Goal: Task Accomplishment & Management: Complete application form

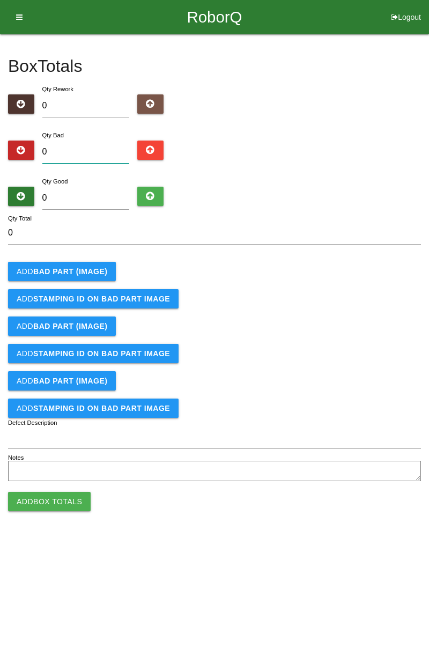
click at [89, 153] on input "0" at bounding box center [85, 152] width 87 height 23
type input "1"
type input "10"
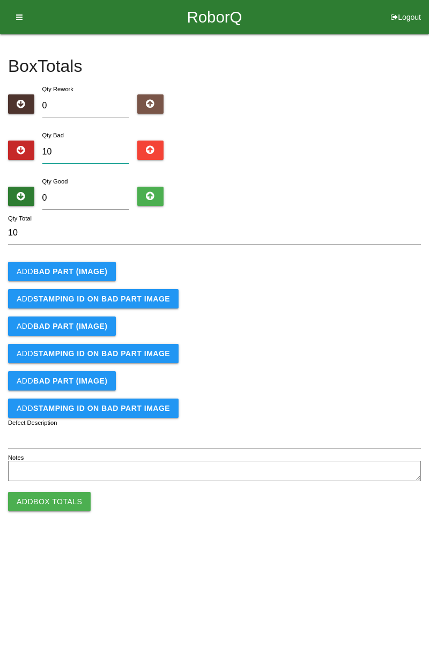
type input "10"
click at [105, 198] on input "0" at bounding box center [85, 198] width 87 height 23
type input "7"
type input "17"
type input "74"
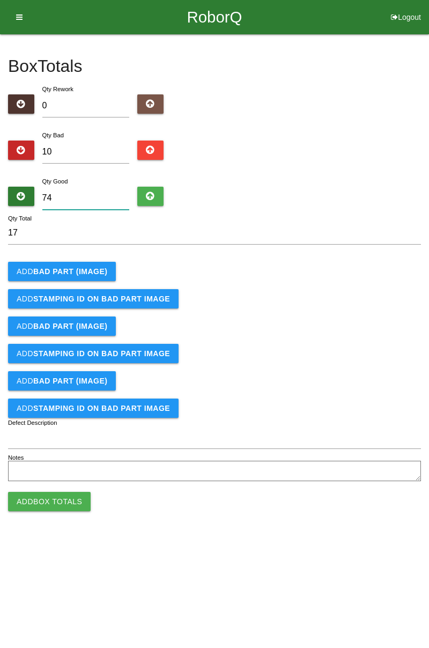
type input "84"
type input "74"
click at [84, 274] on b "BAD PART (IMAGE)" at bounding box center [70, 271] width 74 height 9
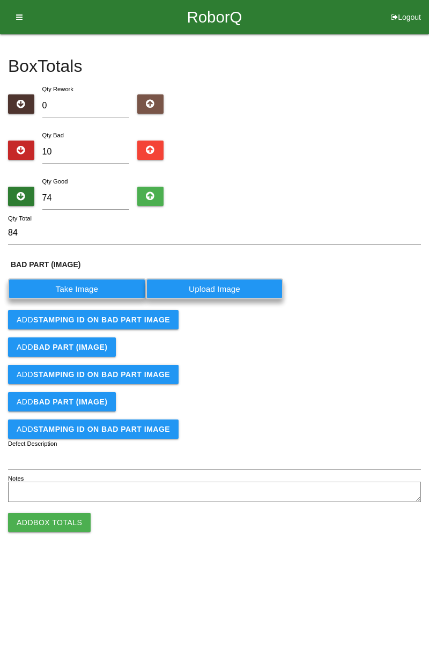
click at [100, 287] on label "Take Image" at bounding box center [77, 288] width 138 height 21
click at [0, 0] on \(IMAGE\) "Take Image" at bounding box center [0, 0] width 0 height 0
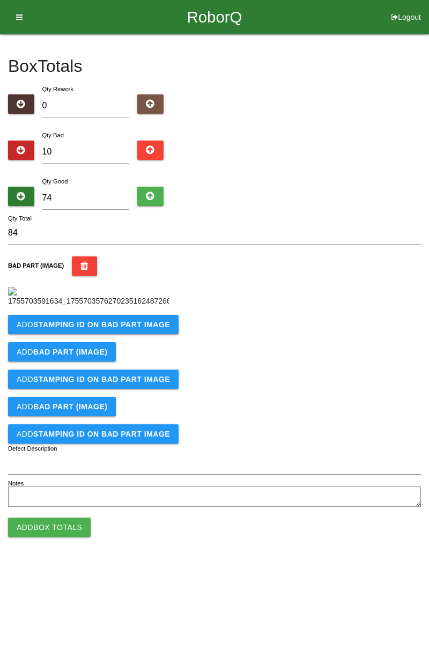
click at [112, 329] on b "STAMPING ID on BAD PART Image" at bounding box center [101, 324] width 137 height 9
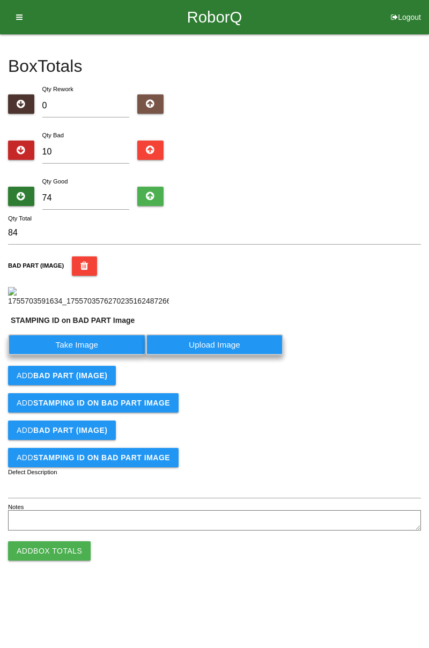
click at [94, 355] on label "Take Image" at bounding box center [77, 344] width 138 height 21
click at [0, 0] on PART "Take Image" at bounding box center [0, 0] width 0 height 0
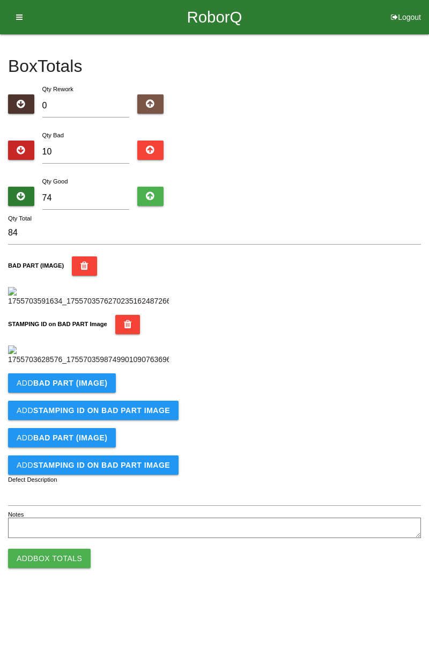
scroll to position [236, 0]
click at [124, 315] on icon "button" at bounding box center [128, 324] width 8 height 19
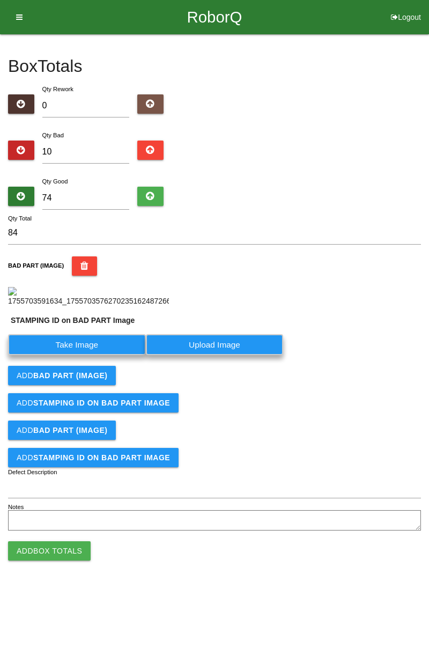
scroll to position [84, 0]
click at [97, 355] on label "Take Image" at bounding box center [77, 344] width 138 height 21
click at [0, 0] on PART "Take Image" at bounding box center [0, 0] width 0 height 0
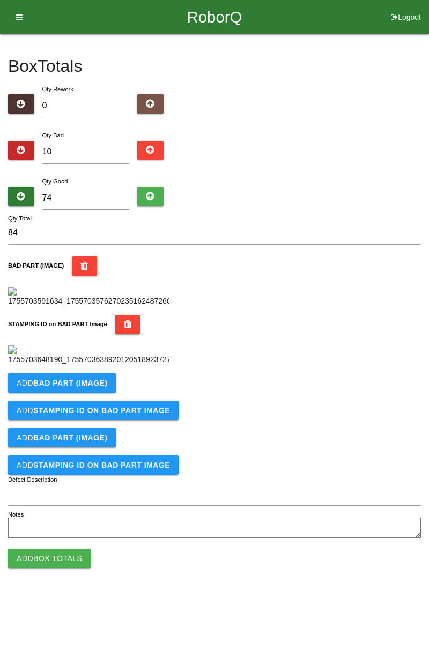
scroll to position [236, 0]
click at [89, 387] on b "BAD PART (IMAGE)" at bounding box center [70, 383] width 74 height 9
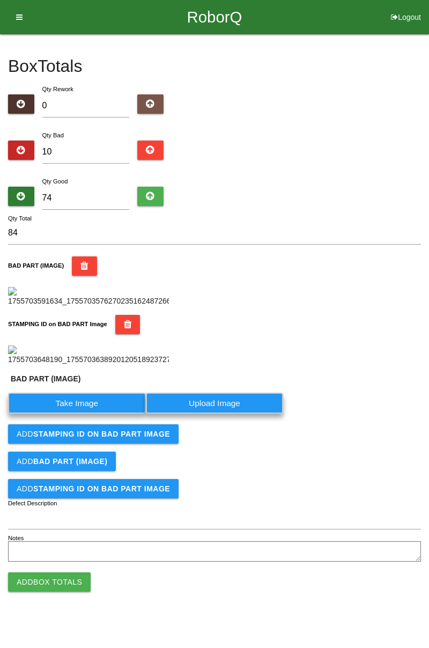
click at [85, 413] on label "Take Image" at bounding box center [77, 403] width 138 height 21
click at [0, 0] on \(IMAGE\) "Take Image" at bounding box center [0, 0] width 0 height 0
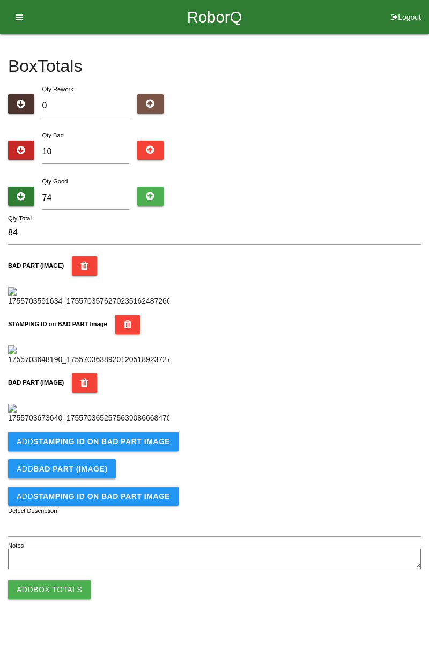
scroll to position [412, 0]
click at [142, 451] on button "Add STAMPING ID on BAD PART Image" at bounding box center [93, 441] width 171 height 19
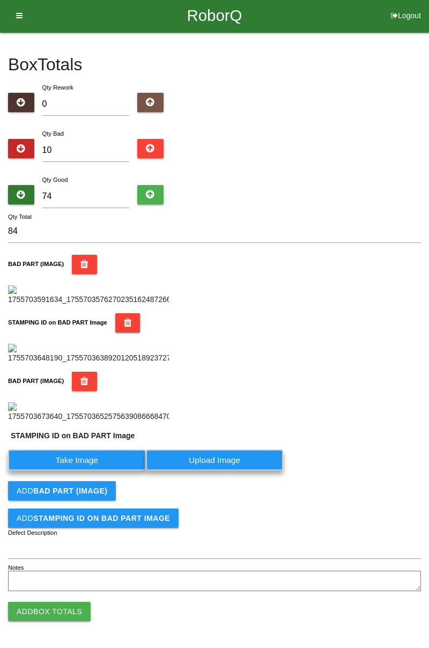
click at [107, 470] on label "Take Image" at bounding box center [77, 459] width 138 height 21
click at [0, 0] on PART "Take Image" at bounding box center [0, 0] width 0 height 0
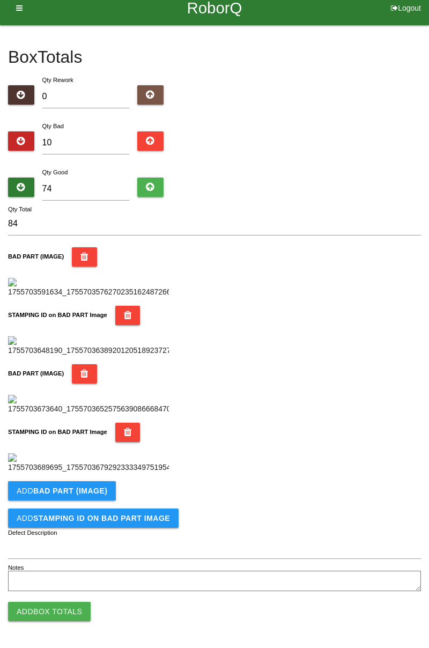
scroll to position [588, 0]
click at [104, 491] on b "BAD PART (IMAGE)" at bounding box center [70, 490] width 74 height 9
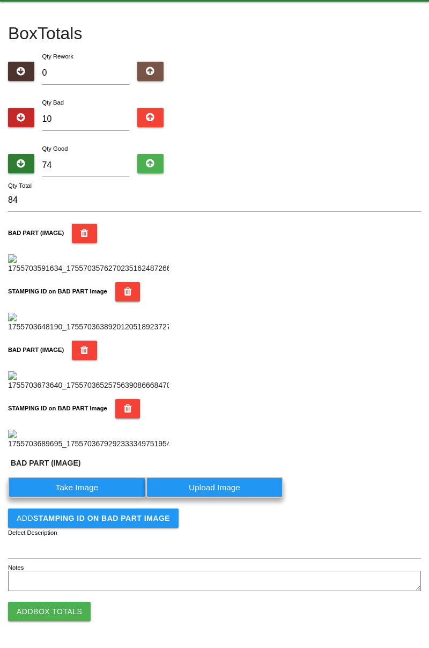
click at [95, 498] on label "Take Image" at bounding box center [77, 487] width 138 height 21
click at [0, 0] on \(IMAGE\) "Take Image" at bounding box center [0, 0] width 0 height 0
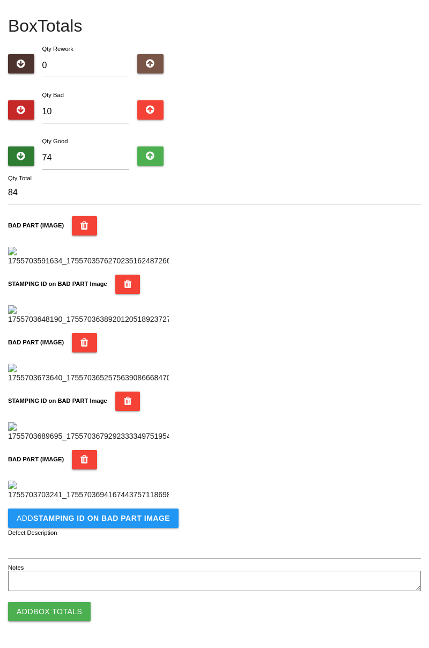
scroll to position [764, 0]
click at [133, 523] on button "Add STAMPING ID on BAD PART Image" at bounding box center [93, 517] width 171 height 19
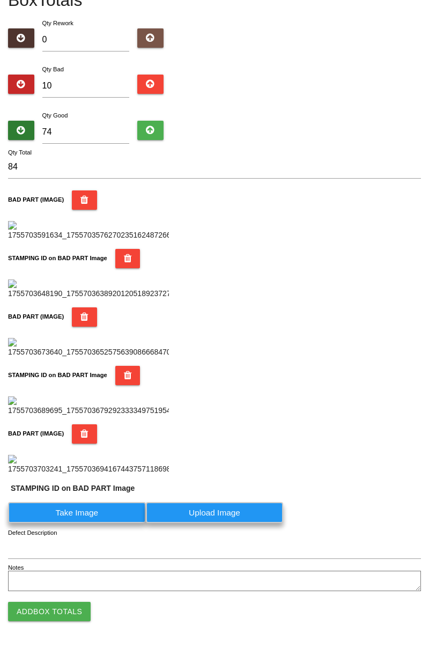
click at [99, 523] on label "Take Image" at bounding box center [77, 512] width 138 height 21
click at [0, 0] on PART "Take Image" at bounding box center [0, 0] width 0 height 0
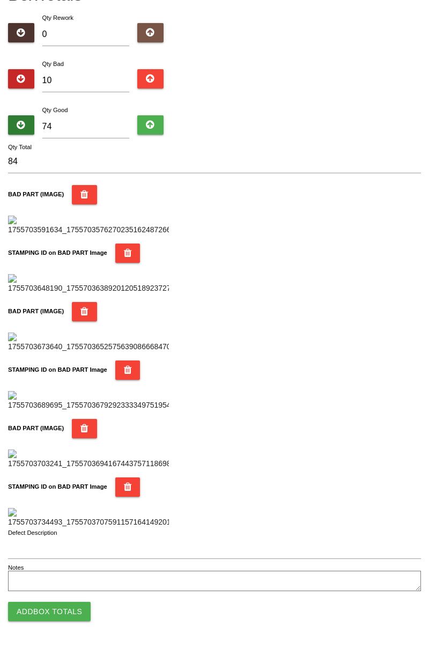
scroll to position [940, 0]
click at [74, 615] on button "Add Box Totals" at bounding box center [49, 611] width 83 height 19
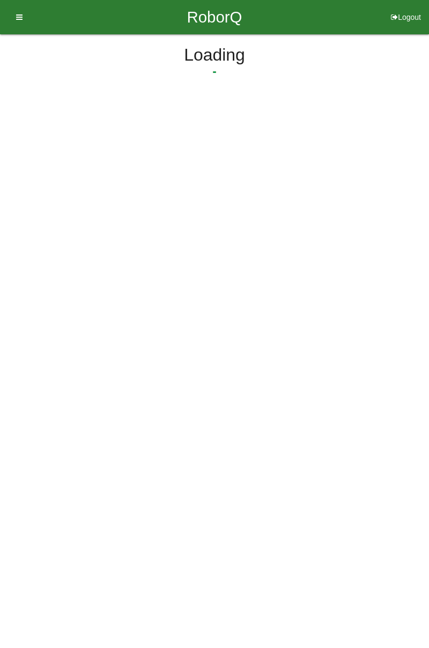
scroll to position [0, 0]
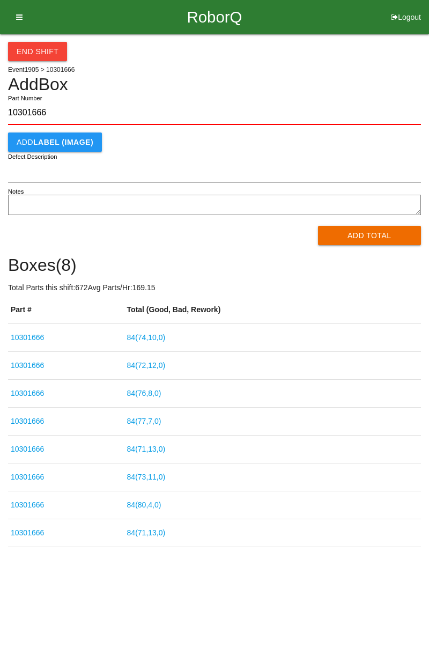
type input "10301666"
click at [428, 164] on div "End Shift Event 1905 > 10301666 Add Box 10301666 Part Number Add LABEL (IMAGE) …" at bounding box center [214, 290] width 429 height 513
